Goal: Check status: Check status

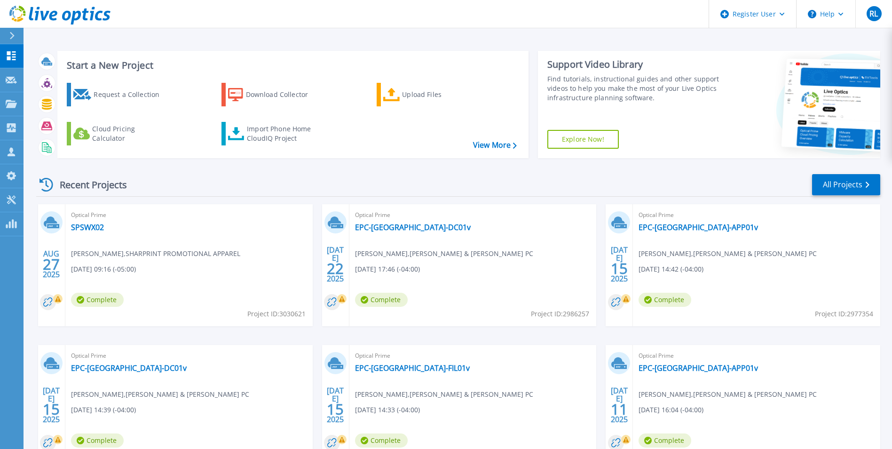
click at [14, 30] on div at bounding box center [15, 36] width 15 height 16
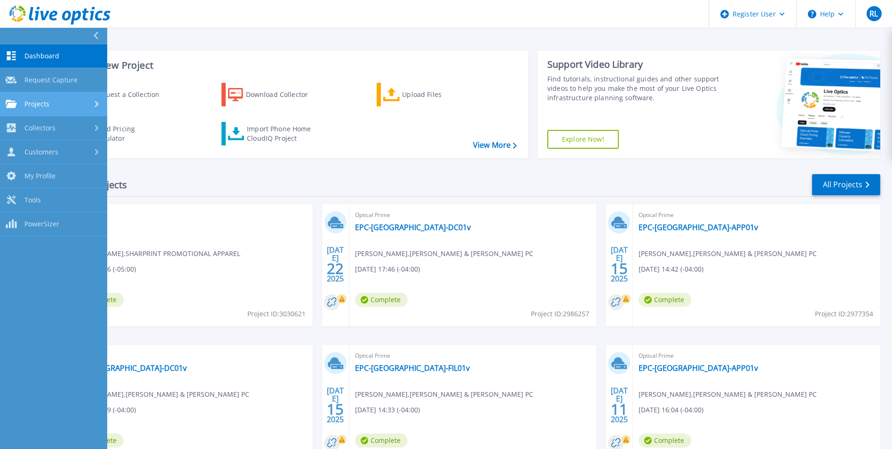
click at [58, 96] on link "Projects Projects" at bounding box center [53, 104] width 107 height 24
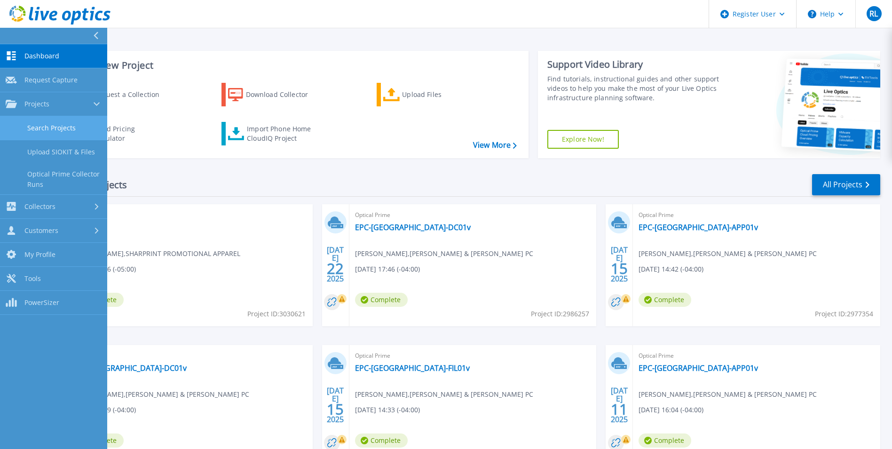
click at [57, 127] on link "Search Projects" at bounding box center [53, 128] width 107 height 24
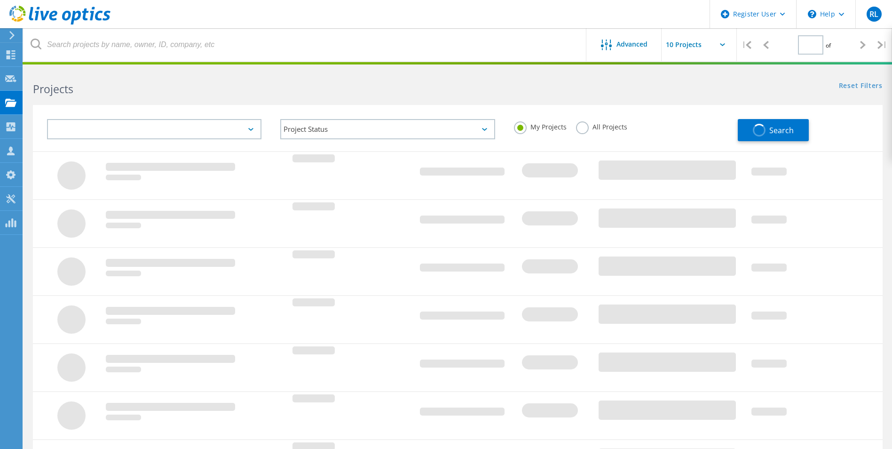
type input "1"
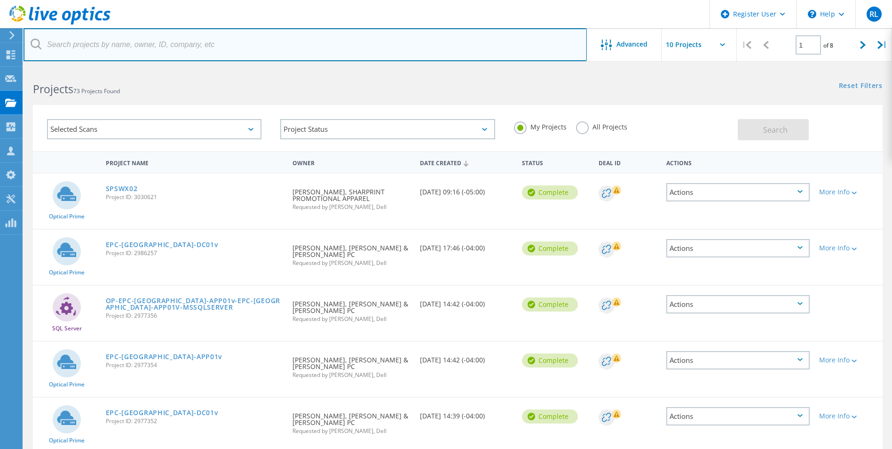
click at [150, 48] on input "text" at bounding box center [306, 44] width 564 height 33
paste input "3074990"
type input "3074990"
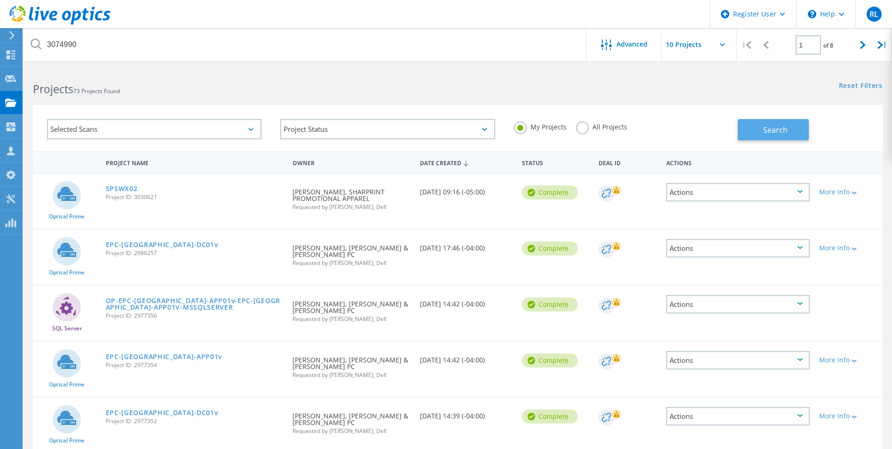
click at [768, 136] on button "Search" at bounding box center [773, 129] width 71 height 21
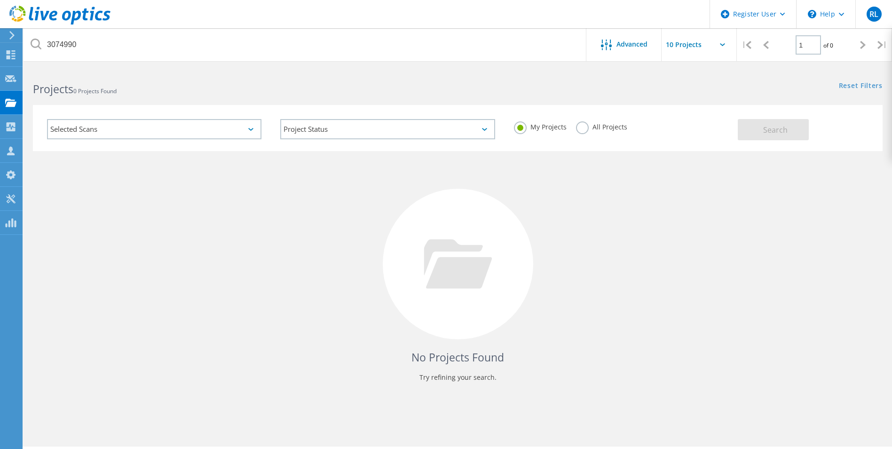
click at [591, 127] on label "All Projects" at bounding box center [601, 125] width 51 height 9
click at [0, 0] on input "All Projects" at bounding box center [0, 0] width 0 height 0
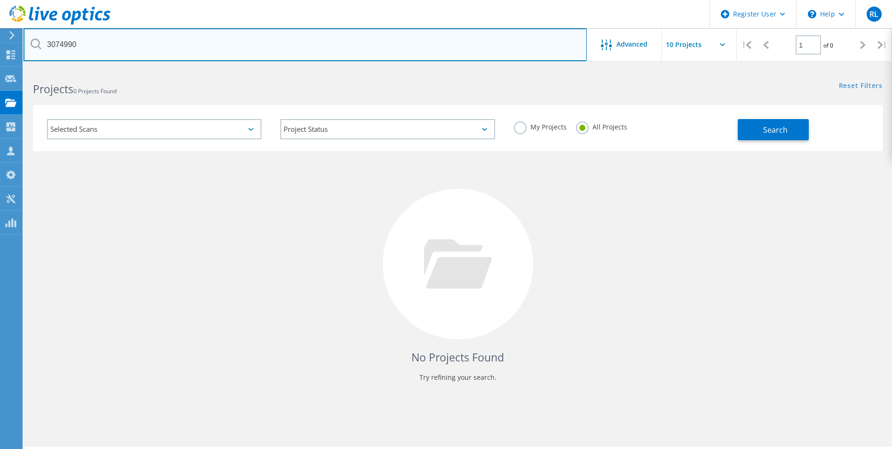
click at [231, 41] on input "3074990" at bounding box center [306, 44] width 564 height 33
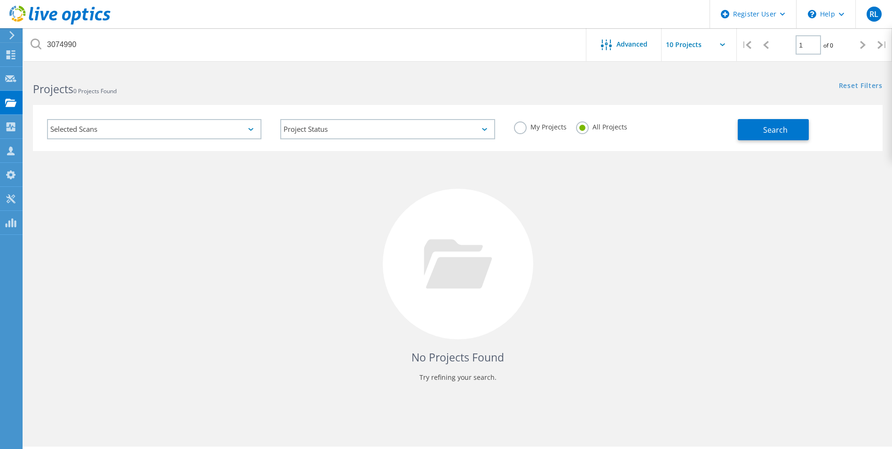
click at [737, 132] on div "My Projects All Projects" at bounding box center [621, 127] width 233 height 35
click at [774, 130] on span "Search" at bounding box center [775, 130] width 24 height 10
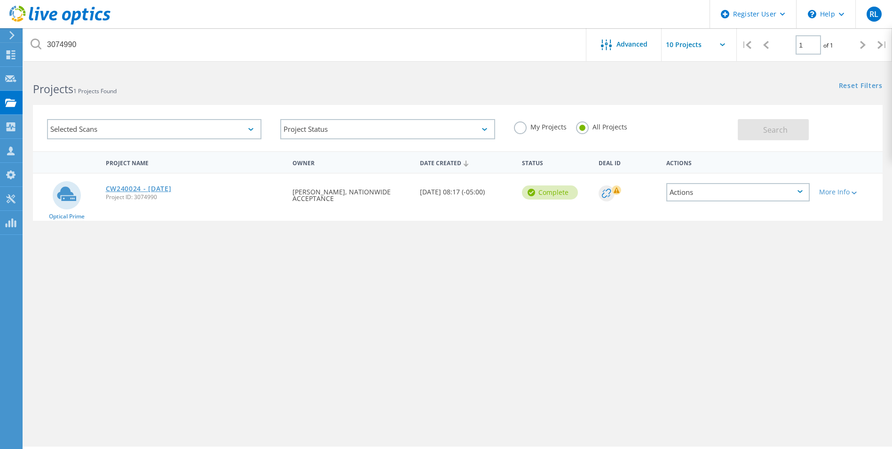
click at [143, 191] on link "CW240024 - [DATE]" at bounding box center [139, 188] width 66 height 7
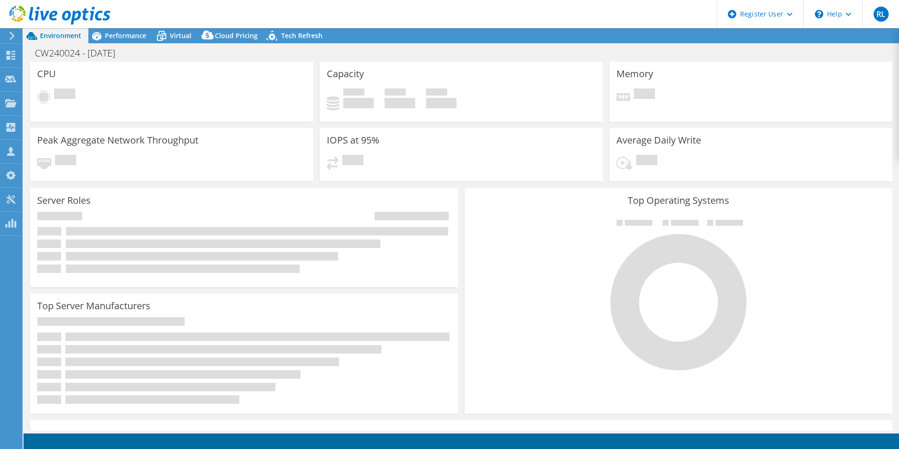
select select "USD"
